Goal: Information Seeking & Learning: Get advice/opinions

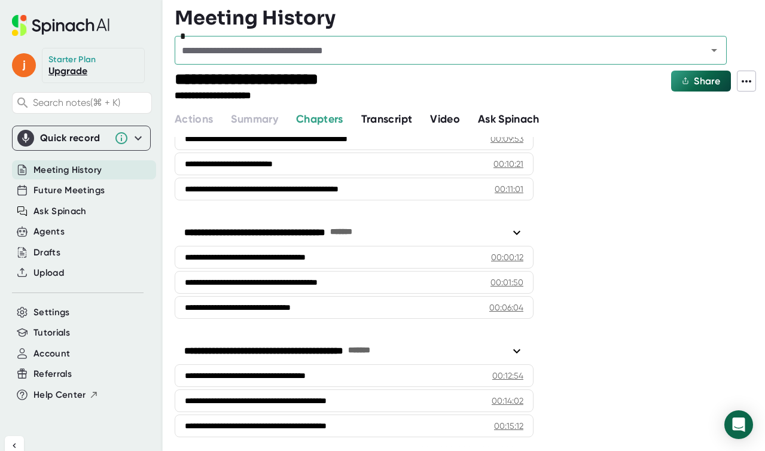
scroll to position [224, 0]
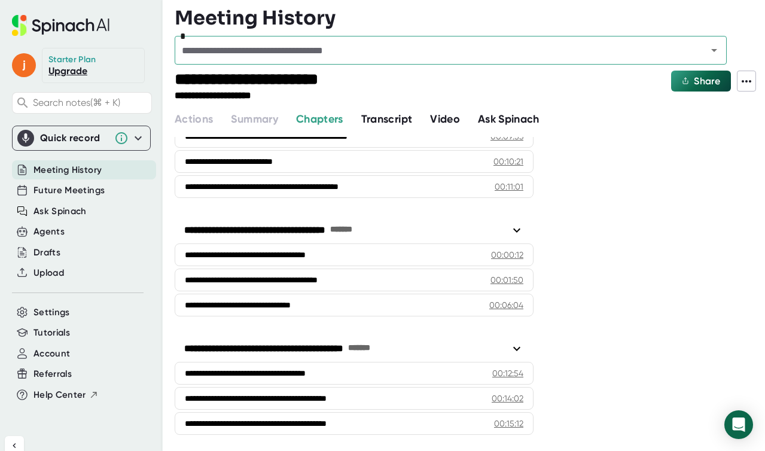
click at [532, 126] on button "Ask Spinach" at bounding box center [509, 119] width 62 height 16
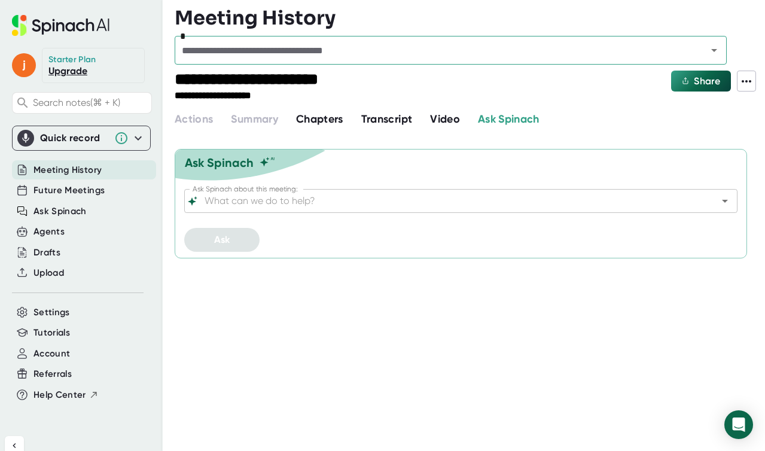
click at [234, 204] on input "Ask Spinach about this meeting:" at bounding box center [450, 200] width 496 height 17
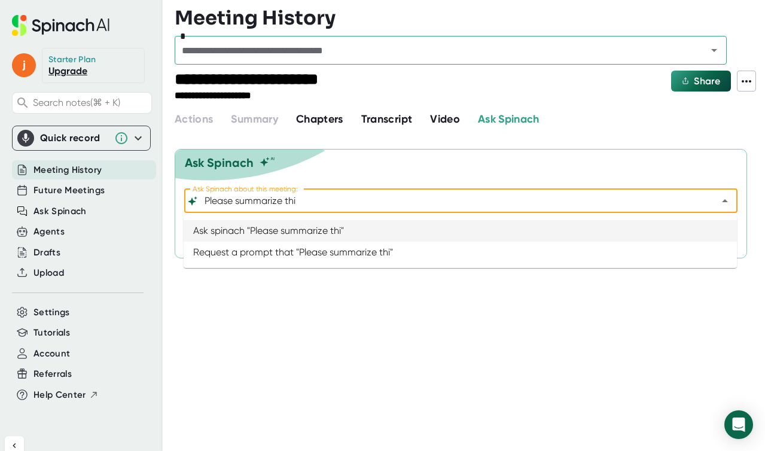
type input "Please summarize this"
drag, startPoint x: 313, startPoint y: 198, endPoint x: 137, endPoint y: 193, distance: 175.8
click at [137, 193] on div "**********" at bounding box center [382, 225] width 765 height 451
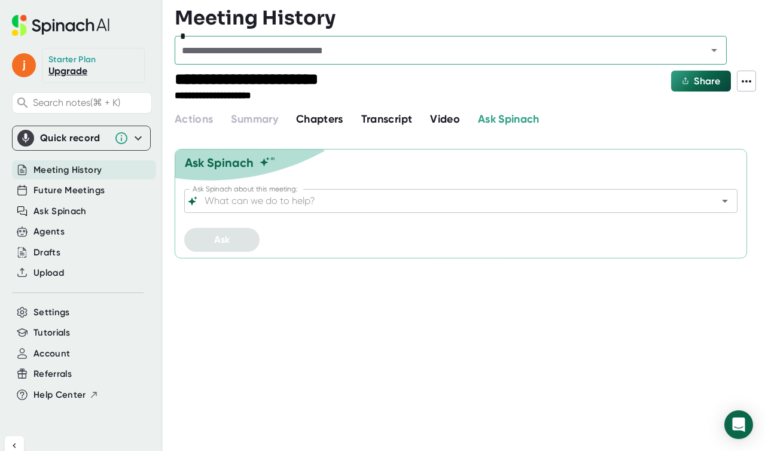
click at [56, 173] on span "Meeting History" at bounding box center [67, 170] width 68 height 14
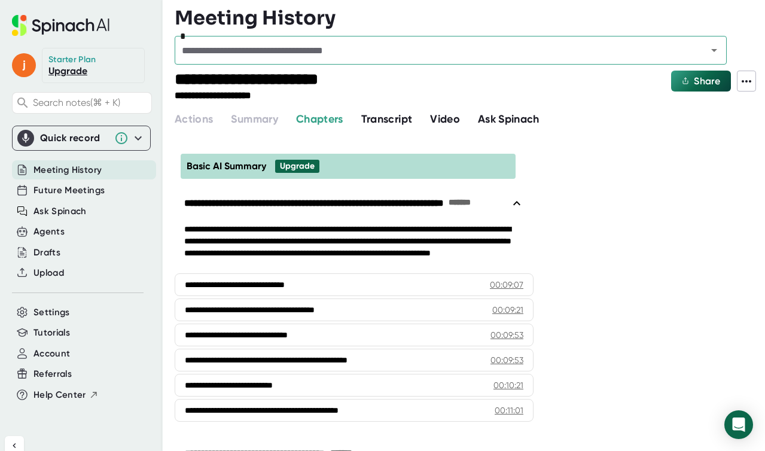
click at [56, 173] on span "Meeting History" at bounding box center [67, 170] width 68 height 14
click at [243, 49] on input "text" at bounding box center [432, 50] width 509 height 17
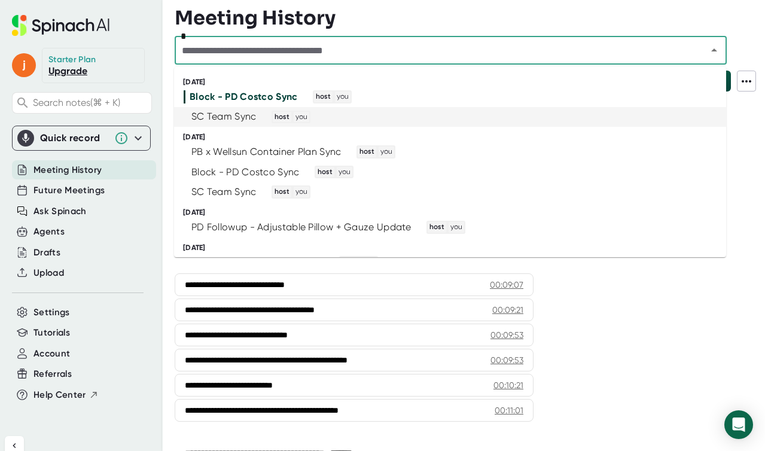
click at [231, 114] on div "SC Team Sync" at bounding box center [223, 117] width 65 height 12
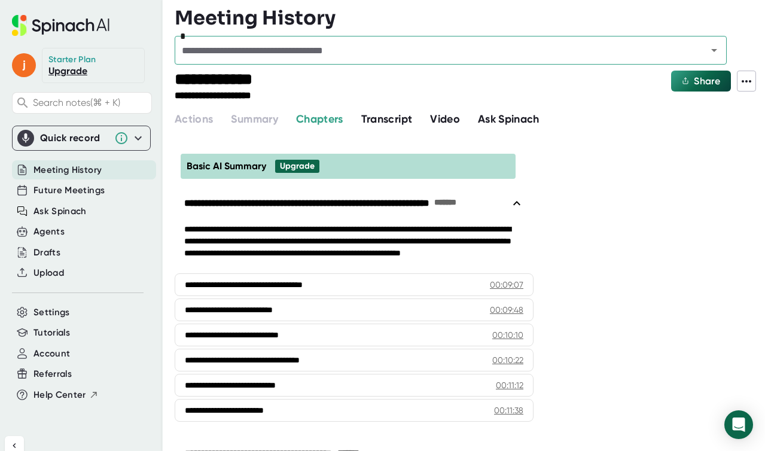
click at [502, 114] on span "Ask Spinach" at bounding box center [509, 118] width 62 height 13
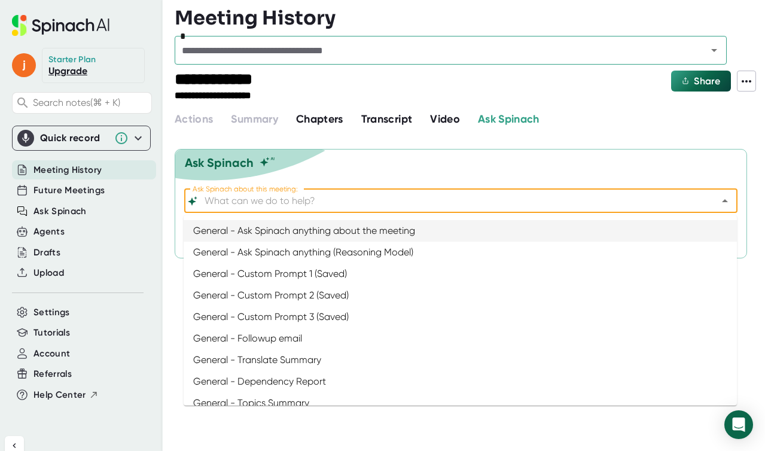
click at [229, 201] on input "Ask Spinach about this meeting:" at bounding box center [450, 200] width 496 height 17
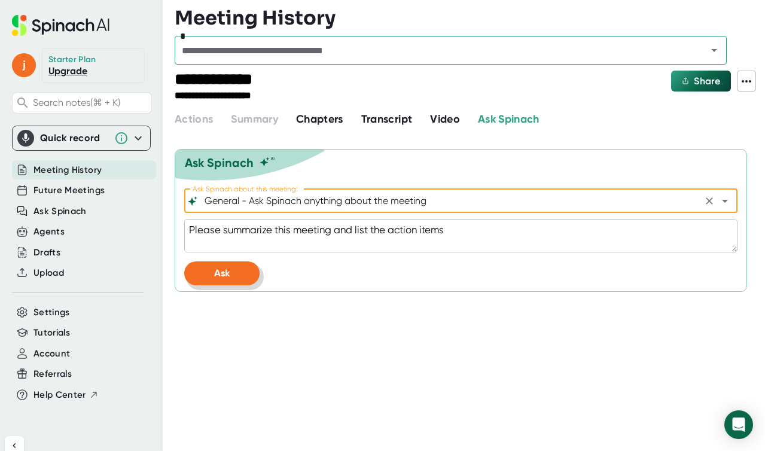
type input "General - Ask Spinach anything about the meeting"
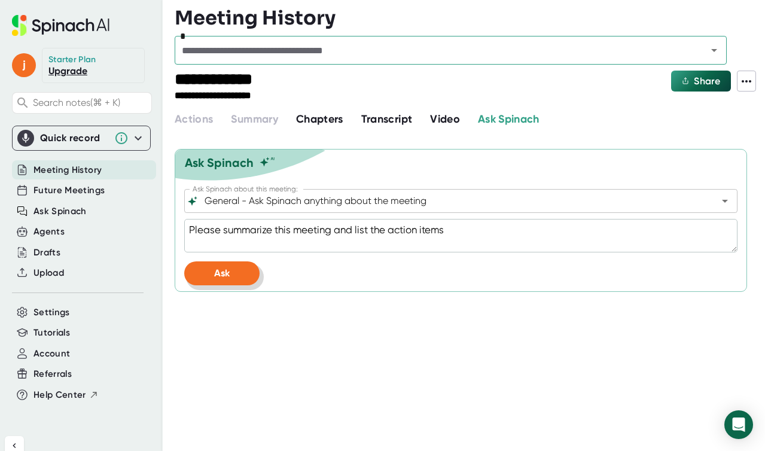
click at [236, 270] on button "Ask" at bounding box center [221, 273] width 75 height 24
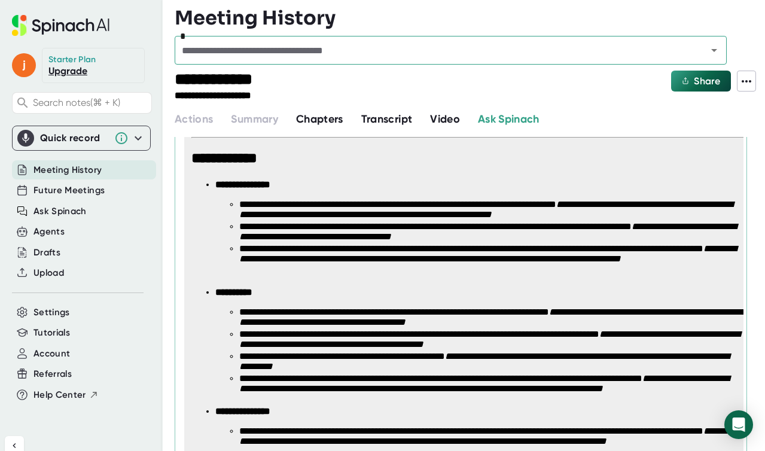
scroll to position [294, 0]
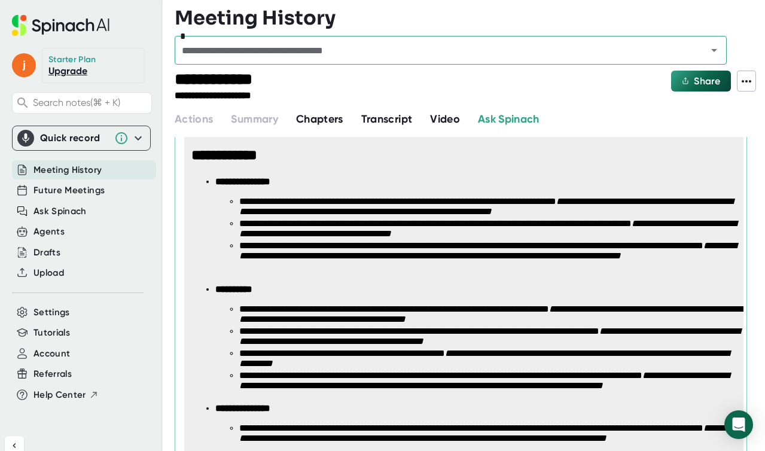
type textarea "x"
